Goal: Browse casually

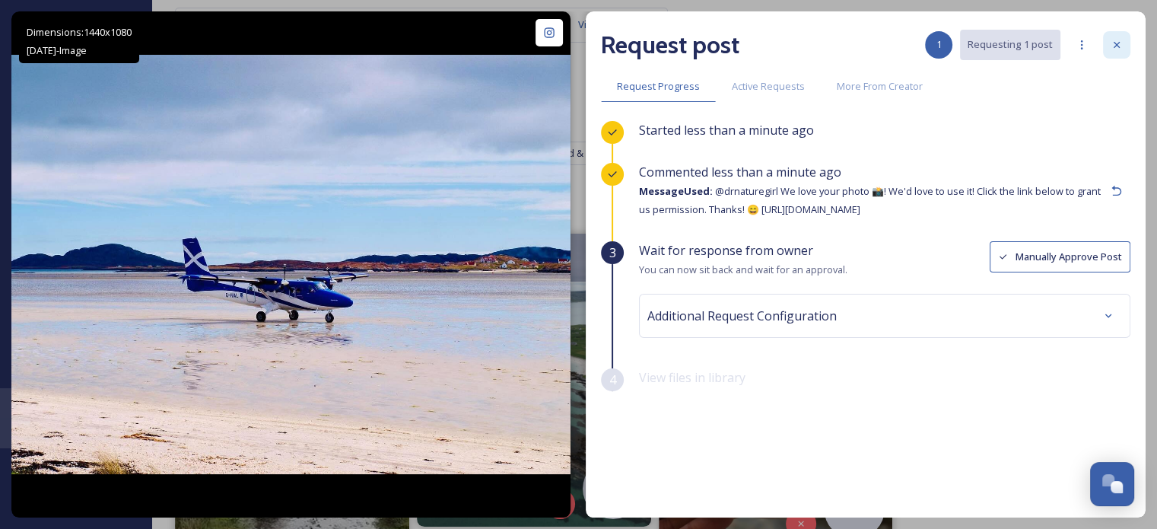
click at [1118, 43] on icon at bounding box center [1117, 45] width 6 height 6
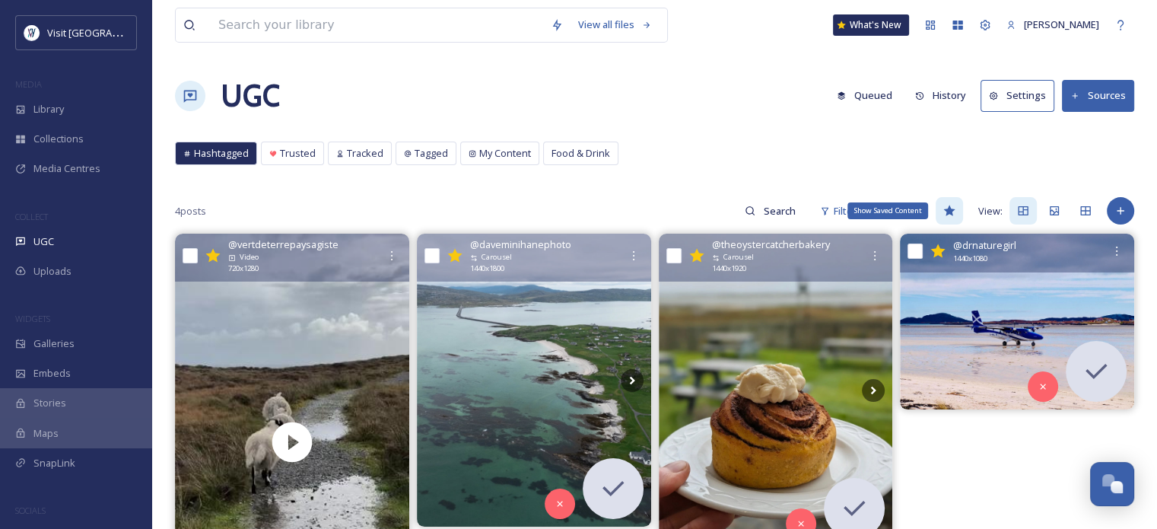
click at [951, 209] on icon at bounding box center [948, 210] width 11 height 11
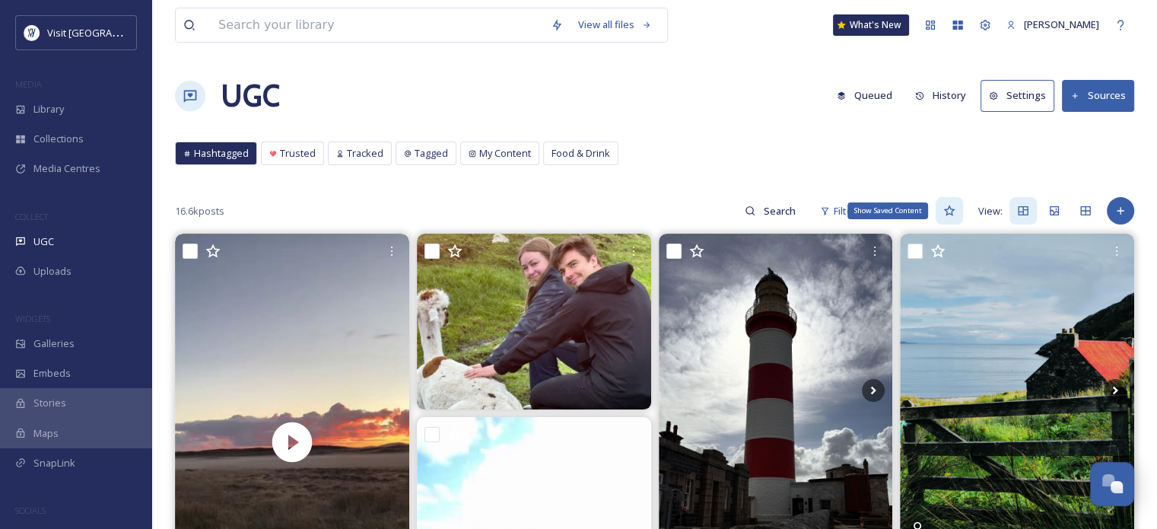
click at [951, 209] on icon at bounding box center [949, 211] width 12 height 12
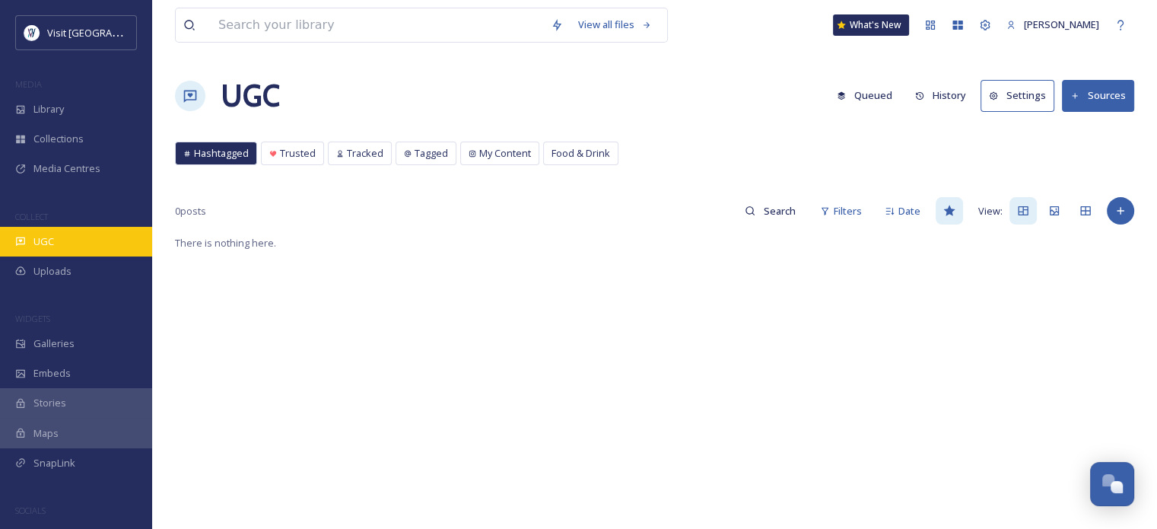
click at [27, 232] on div "UGC" at bounding box center [76, 242] width 152 height 30
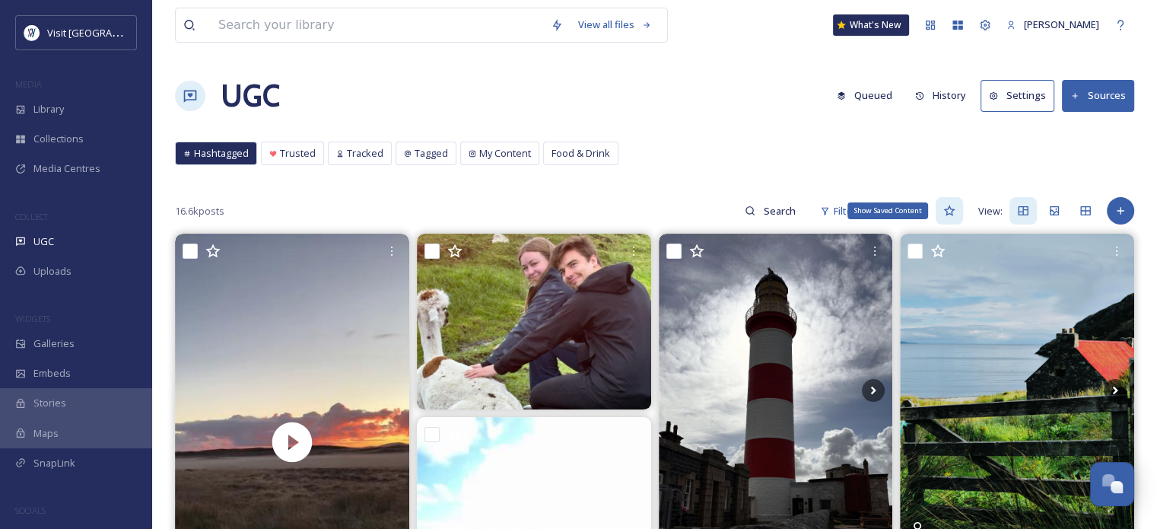
click at [947, 209] on icon at bounding box center [948, 210] width 11 height 11
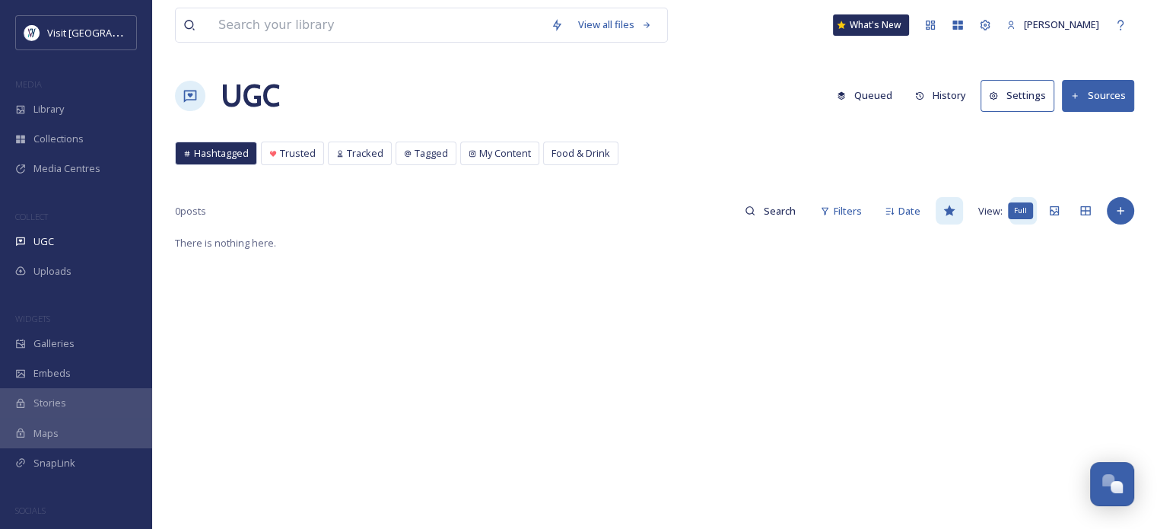
click at [1054, 233] on div "0 posts Filters Date View: Full There is nothing here." at bounding box center [654, 479] width 959 height 567
click at [947, 215] on icon at bounding box center [949, 211] width 12 height 12
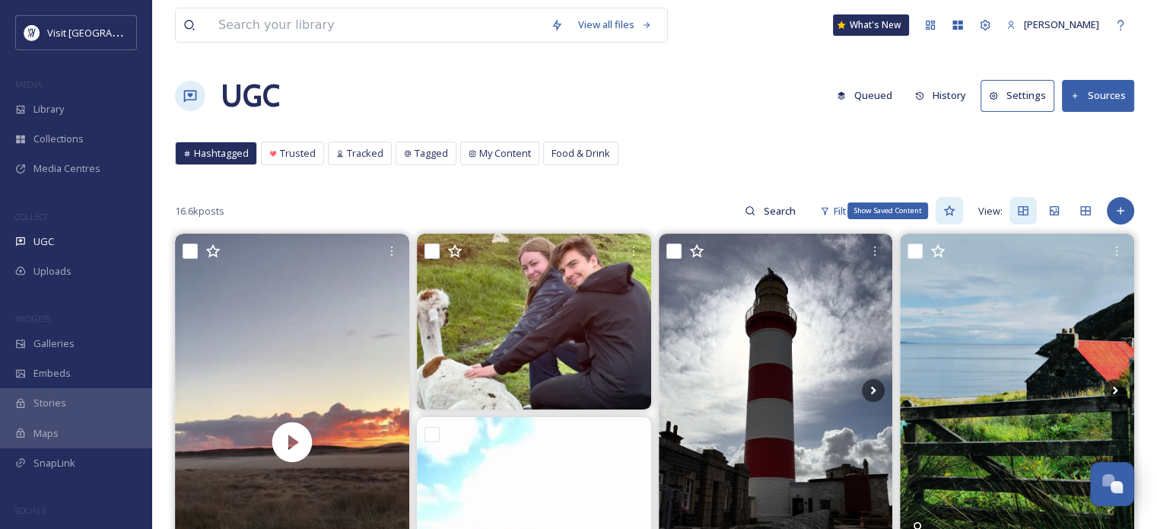
click at [947, 211] on icon at bounding box center [948, 210] width 11 height 11
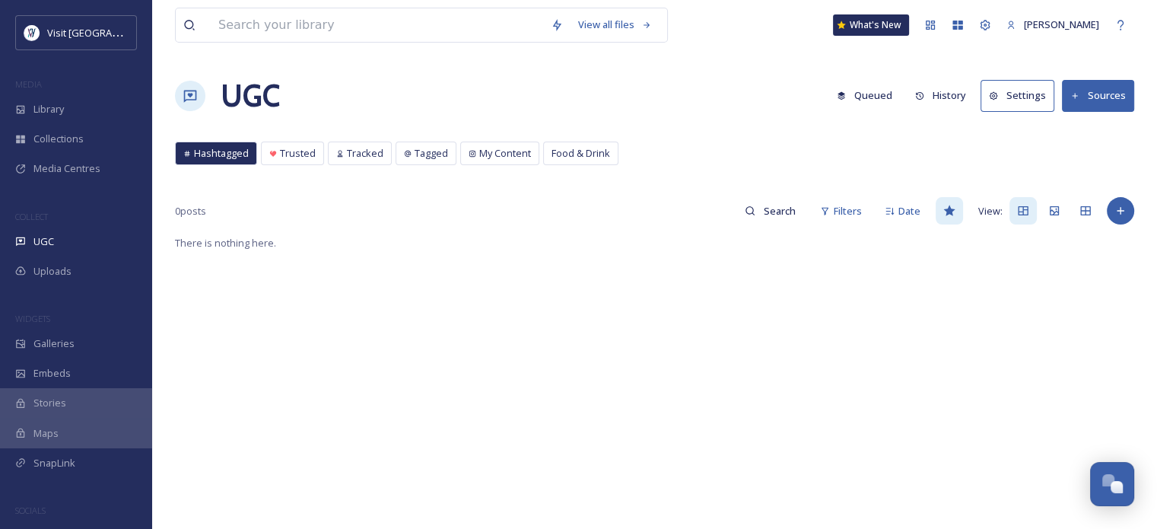
click at [40, 209] on div "COLLECT" at bounding box center [76, 217] width 152 height 20
click at [954, 205] on icon at bounding box center [949, 211] width 12 height 12
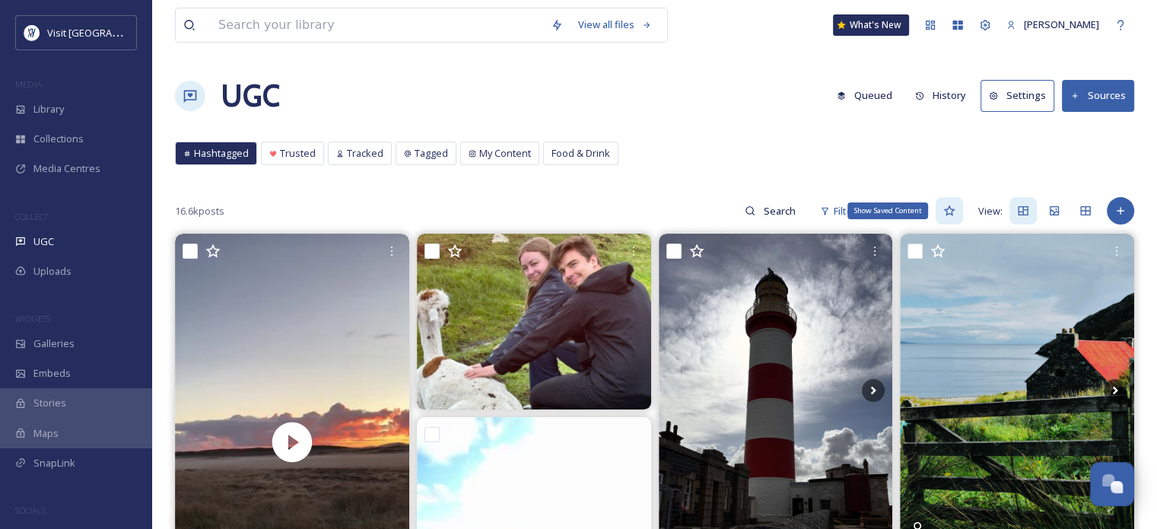
click at [954, 205] on icon at bounding box center [949, 211] width 12 height 12
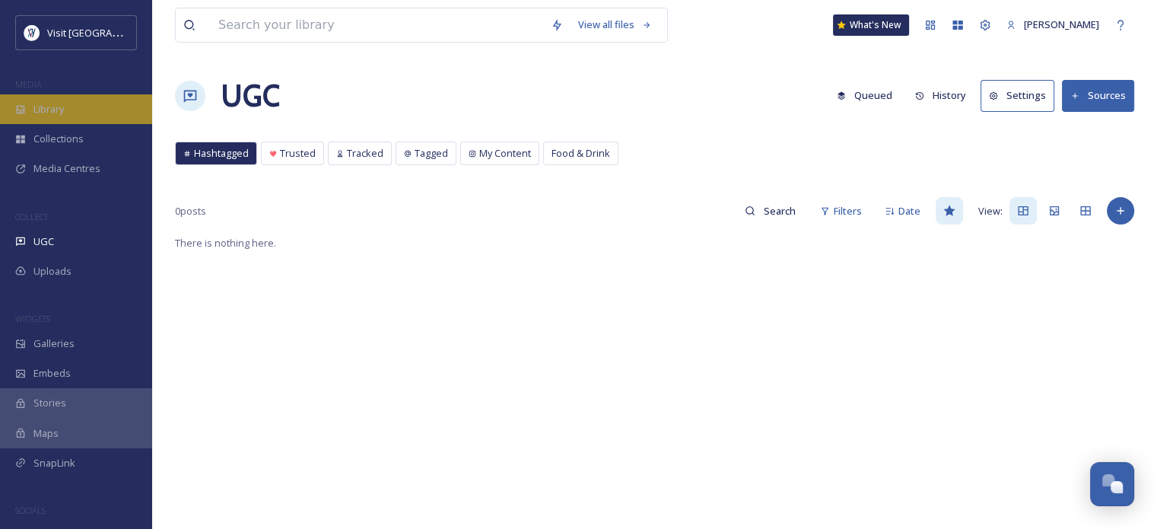
click at [76, 108] on div "Library" at bounding box center [76, 109] width 152 height 30
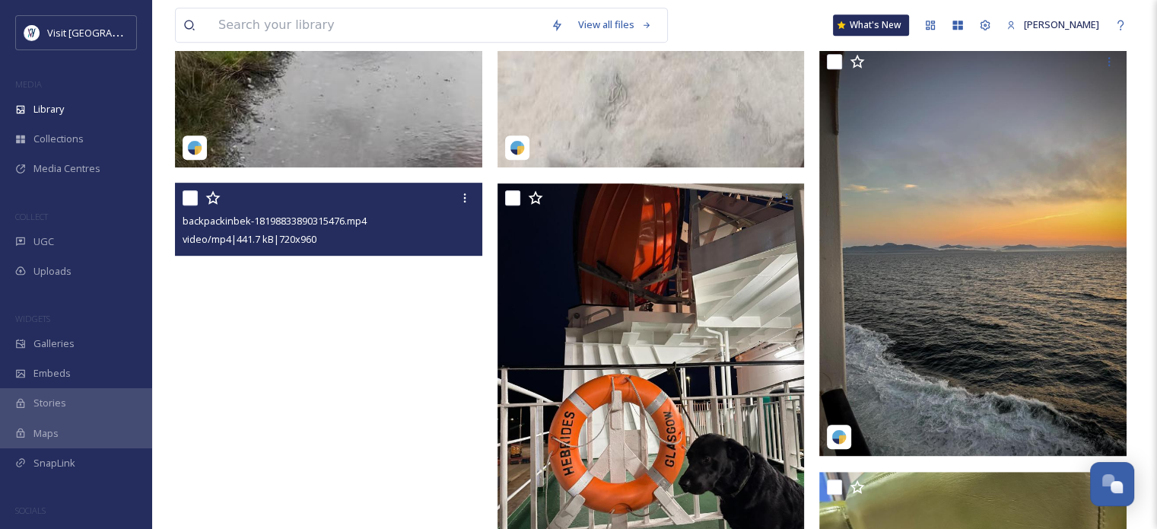
scroll to position [837, 0]
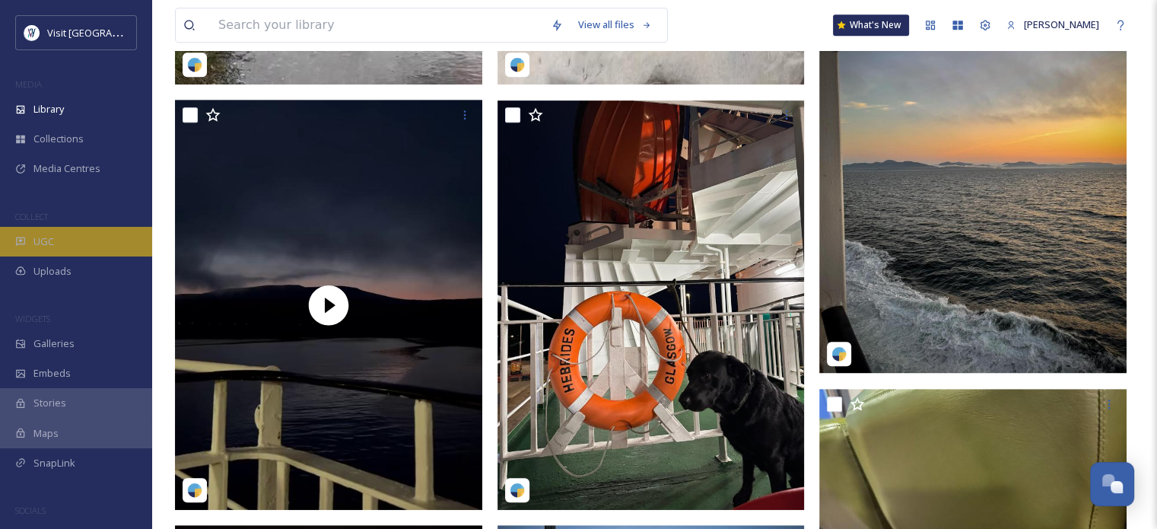
click at [54, 244] on div "UGC" at bounding box center [76, 242] width 152 height 30
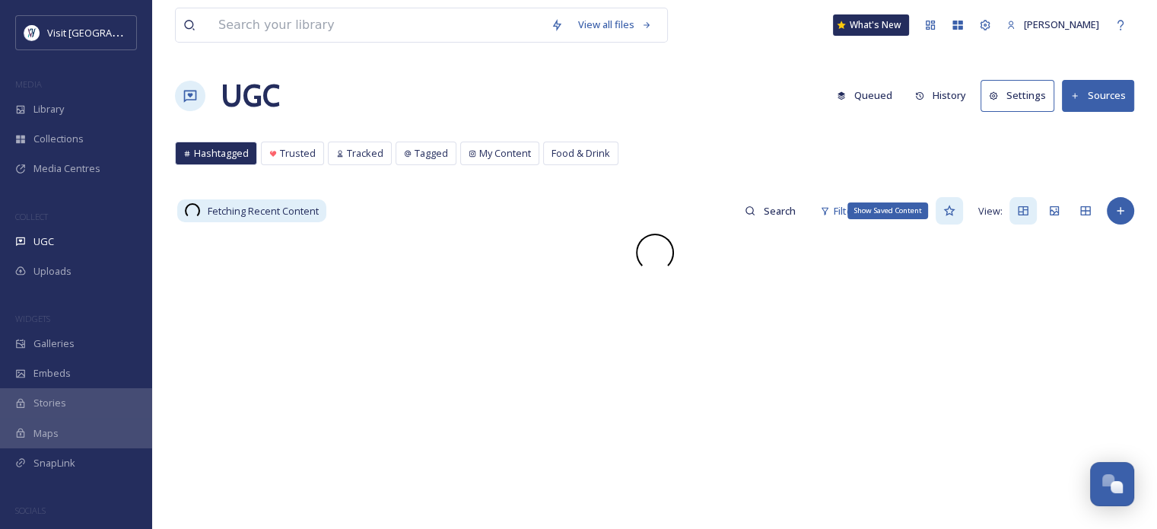
click at [950, 205] on icon at bounding box center [949, 211] width 12 height 12
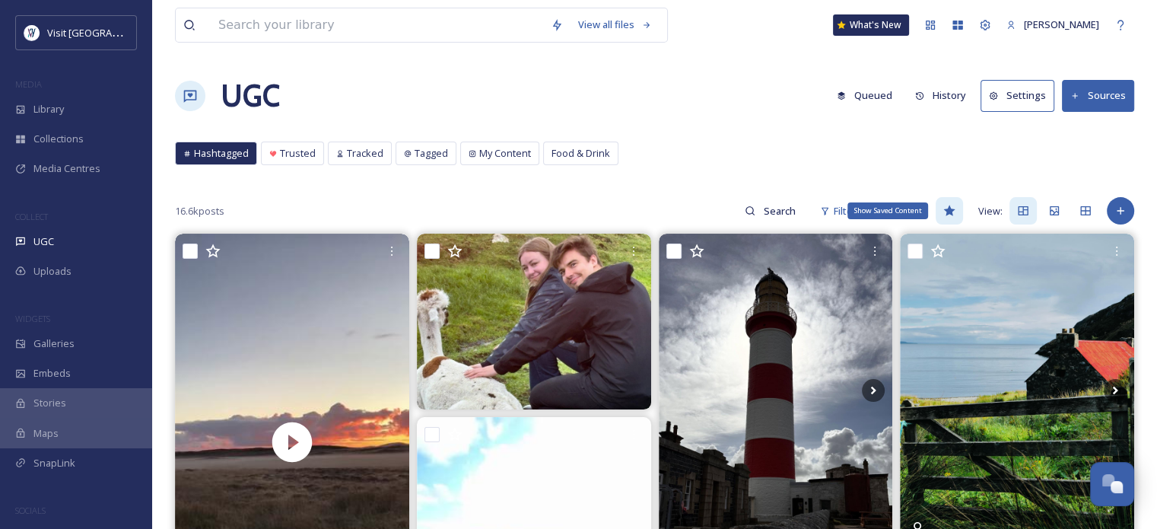
click at [947, 208] on icon at bounding box center [948, 210] width 11 height 11
click at [955, 210] on icon at bounding box center [949, 211] width 12 height 12
